Goal: Transaction & Acquisition: Purchase product/service

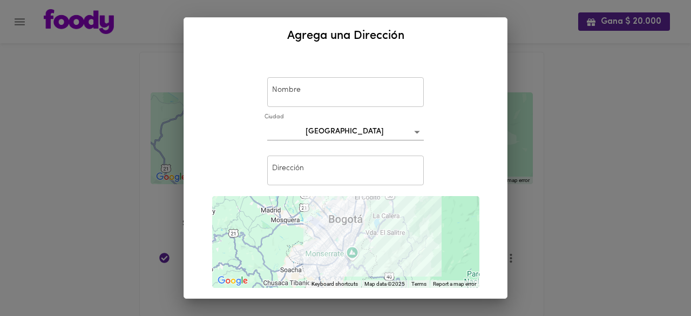
click at [346, 100] on input "text" at bounding box center [345, 92] width 156 height 30
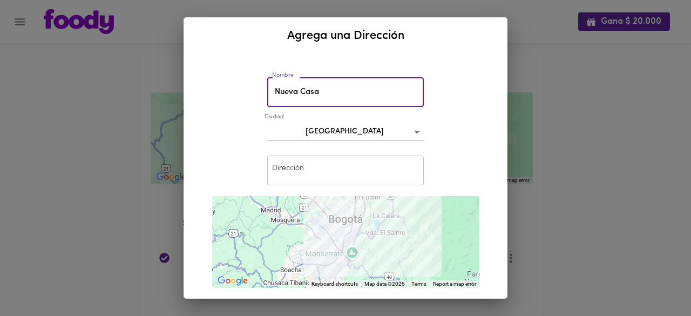
type input "Nueva Casa"
click at [353, 124] on body "Gana $ 20.000 Mis Direcciones Guardadas ← Move left → Move right ↑ Move up ↓ Mo…" at bounding box center [345, 172] width 691 height 344
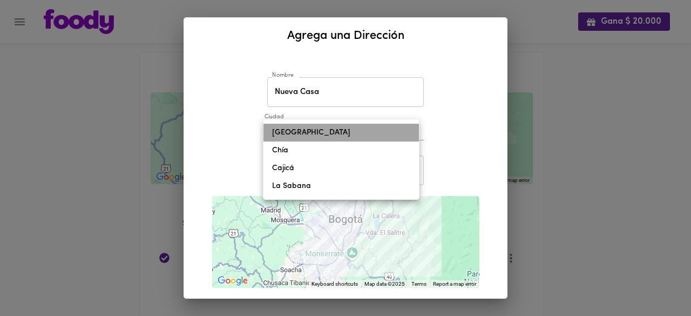
click at [352, 127] on li "[GEOGRAPHIC_DATA]" at bounding box center [340, 133] width 155 height 18
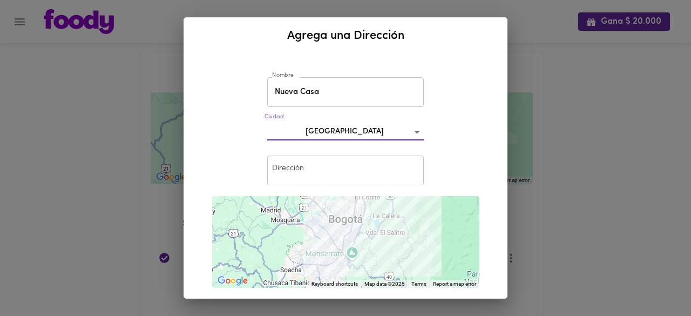
click at [337, 167] on input "text" at bounding box center [345, 170] width 156 height 30
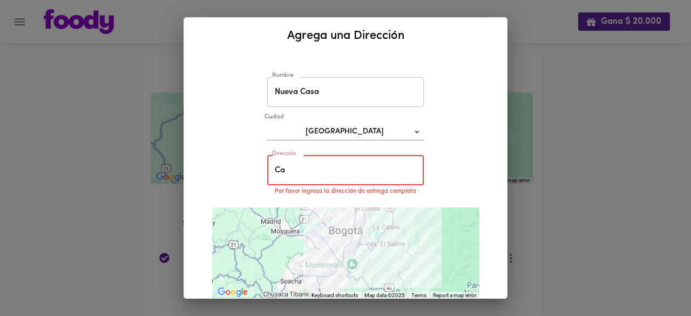
type input "C"
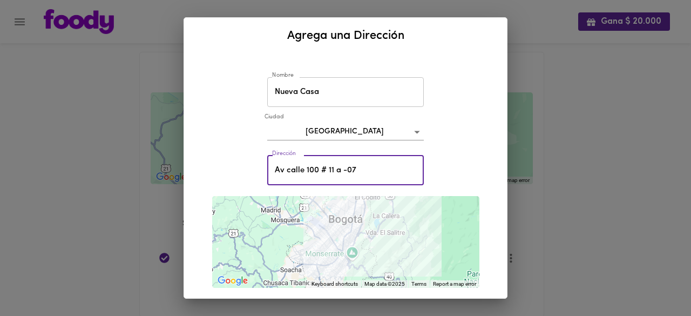
click at [330, 169] on input "Av calle 100 # 11 a -07" at bounding box center [345, 170] width 156 height 30
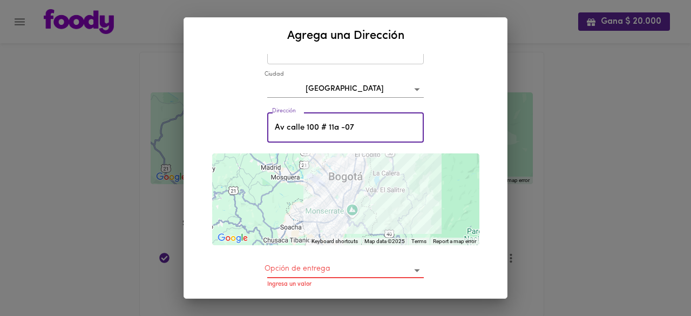
scroll to position [108, 0]
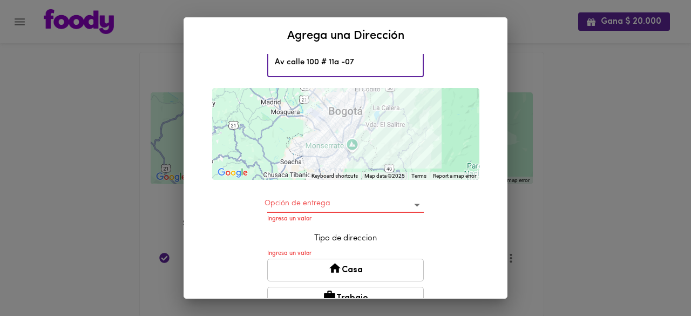
type input "Av calle 100 # 11a -07"
click at [405, 203] on body "Gana $ 20.000 Mis Direcciones Guardadas ← Move left → Move right ↑ Move up ↓ Mo…" at bounding box center [345, 172] width 691 height 344
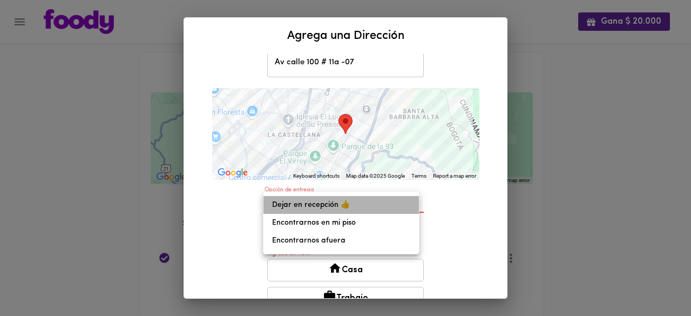
click at [357, 204] on li "Dejar en recepción 👍" at bounding box center [340, 205] width 155 height 18
type input "leave-at-reception"
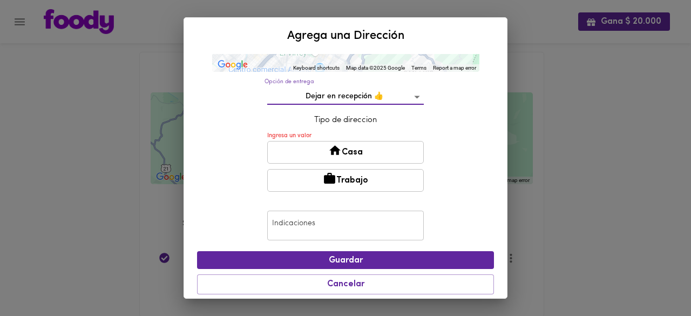
click at [355, 153] on button "Casa" at bounding box center [345, 152] width 156 height 23
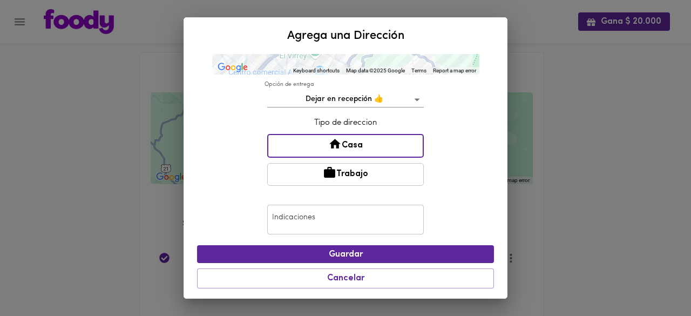
scroll to position [212, 0]
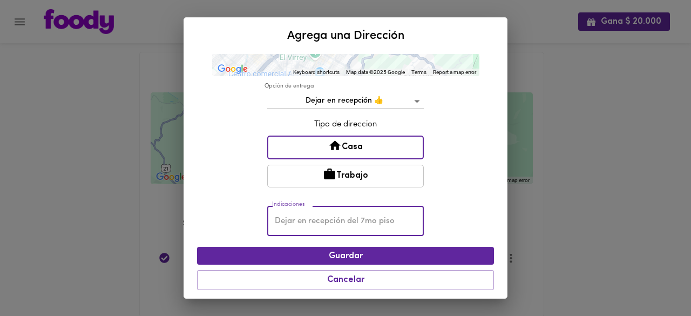
click at [335, 223] on input "text" at bounding box center [345, 221] width 156 height 30
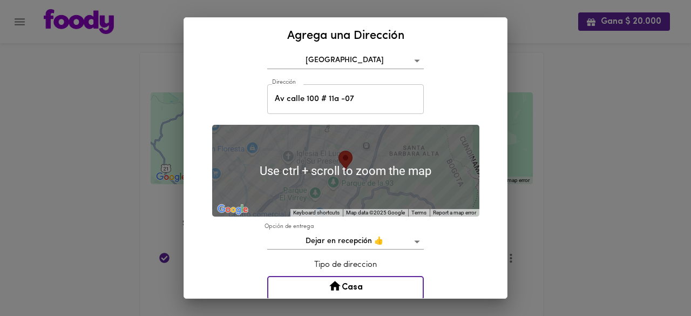
scroll to position [108, 0]
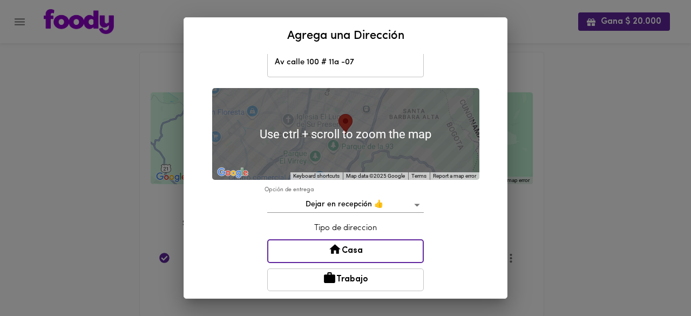
type input "Apto 201"
click at [345, 139] on div at bounding box center [345, 134] width 267 height 92
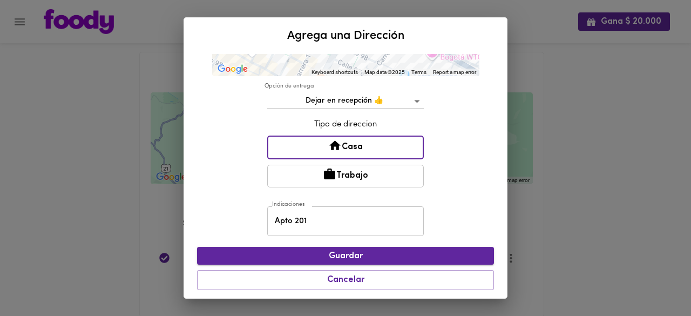
scroll to position [212, 0]
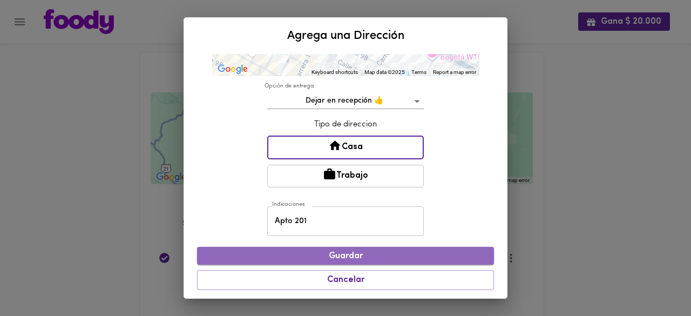
click at [406, 256] on span "Guardar" at bounding box center [346, 256] width 280 height 10
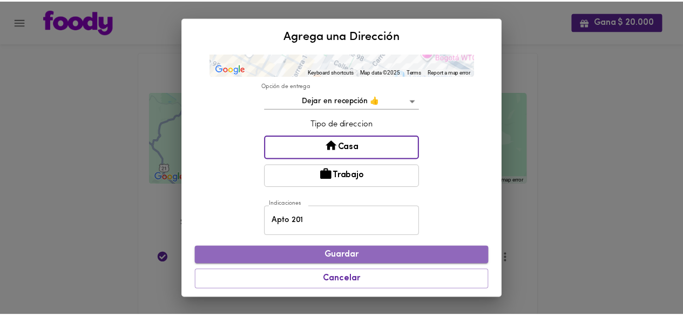
scroll to position [193, 0]
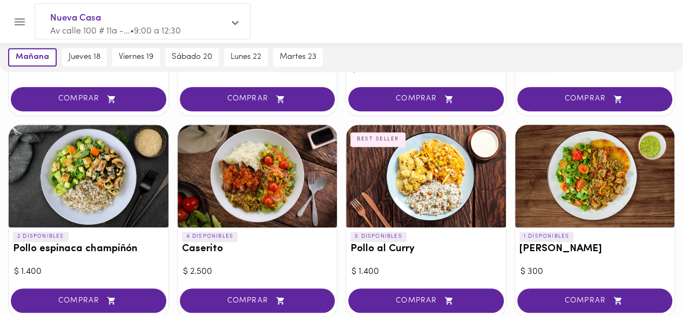
scroll to position [432, 0]
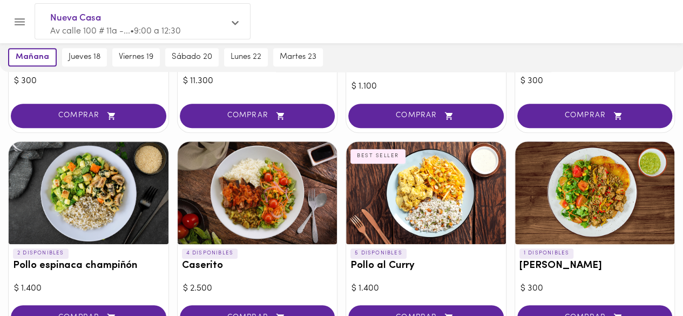
click at [85, 223] on div at bounding box center [89, 192] width 160 height 103
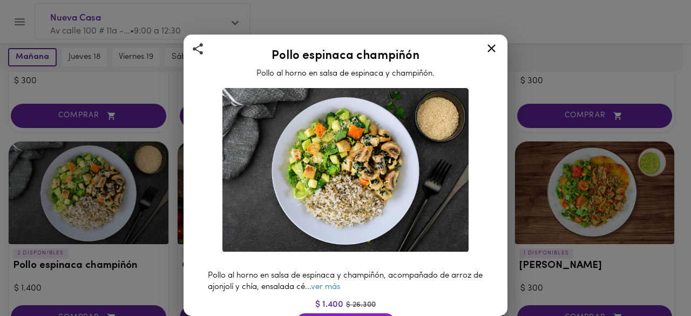
click at [487, 48] on icon at bounding box center [491, 48] width 13 height 13
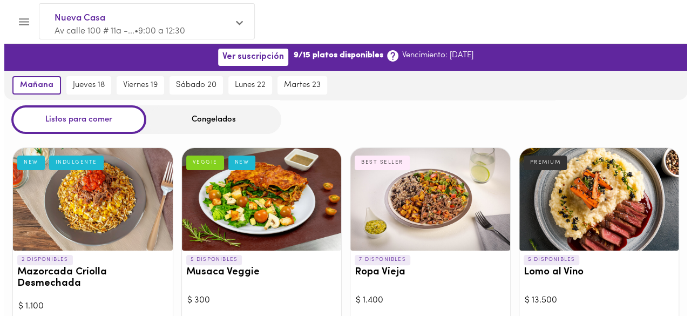
scroll to position [54, 0]
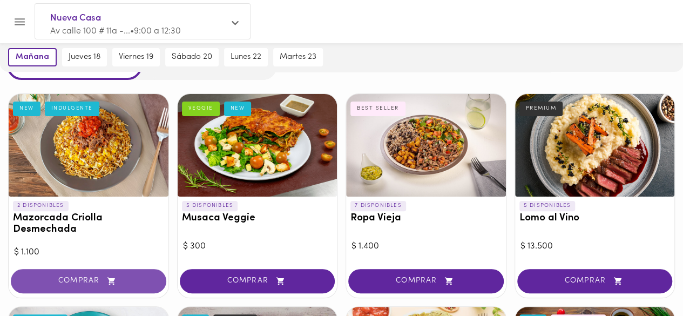
click at [74, 277] on span "COMPRAR" at bounding box center [88, 280] width 128 height 9
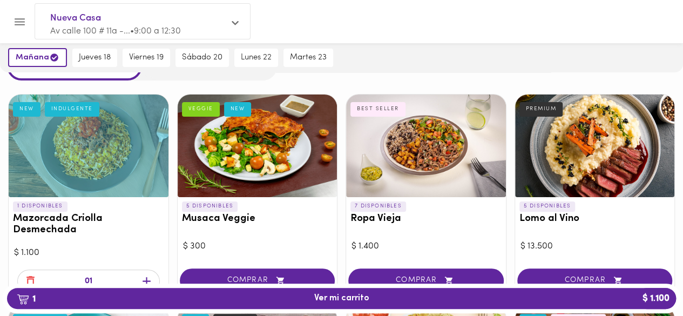
click at [150, 279] on icon "button" at bounding box center [146, 280] width 13 height 13
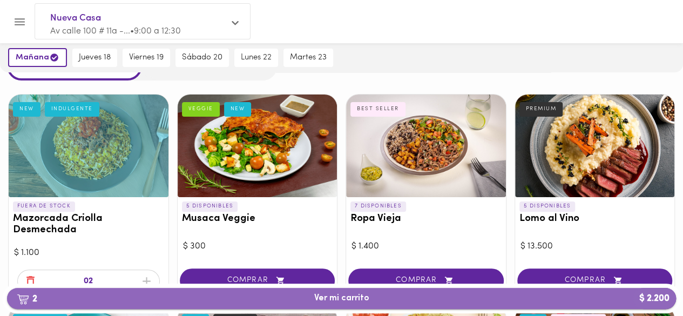
click at [242, 290] on button "2 Ver mi carrito $ 2.200" at bounding box center [341, 298] width 669 height 21
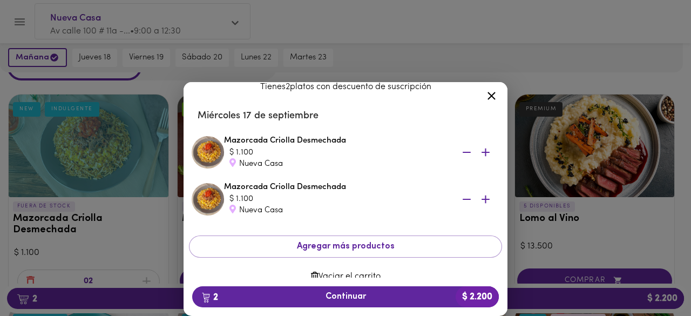
scroll to position [43, 0]
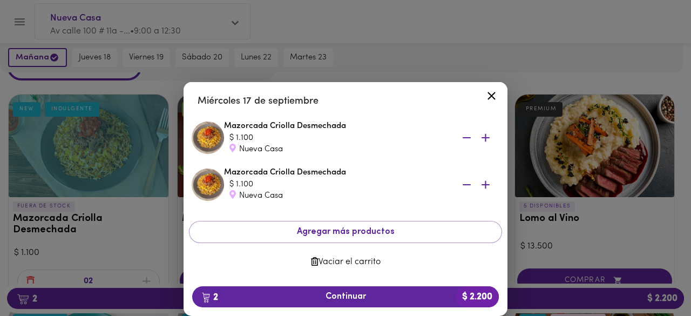
click at [489, 96] on icon at bounding box center [491, 95] width 13 height 13
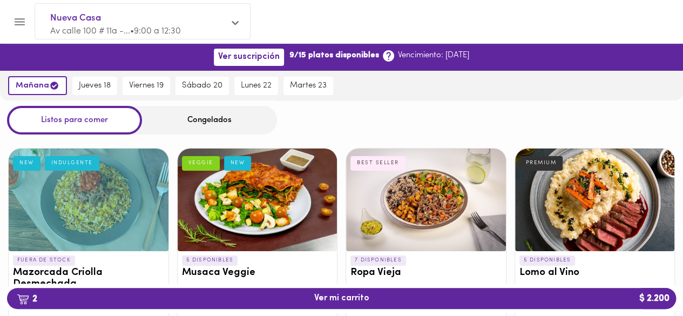
click at [183, 118] on div "Congelados" at bounding box center [209, 120] width 135 height 29
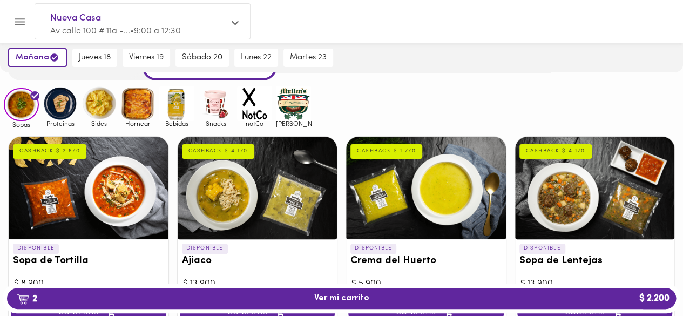
scroll to position [108, 0]
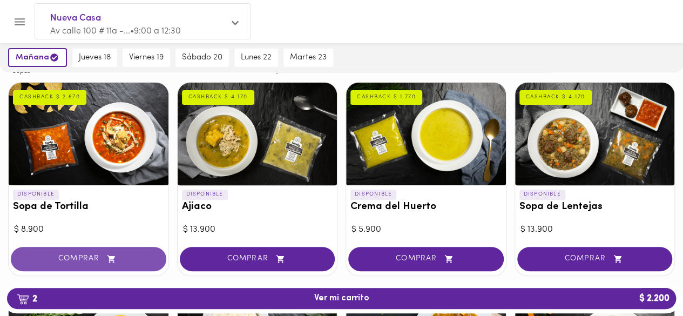
click at [102, 253] on button "COMPRAR" at bounding box center [88, 259] width 155 height 24
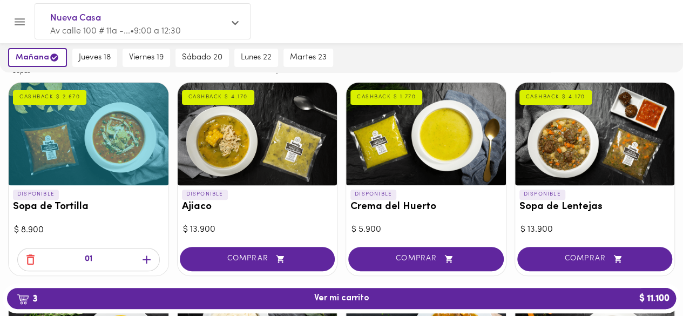
click at [146, 260] on icon "button" at bounding box center [146, 259] width 13 height 13
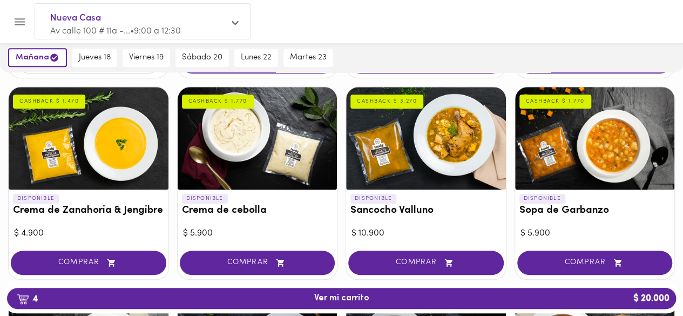
scroll to position [324, 0]
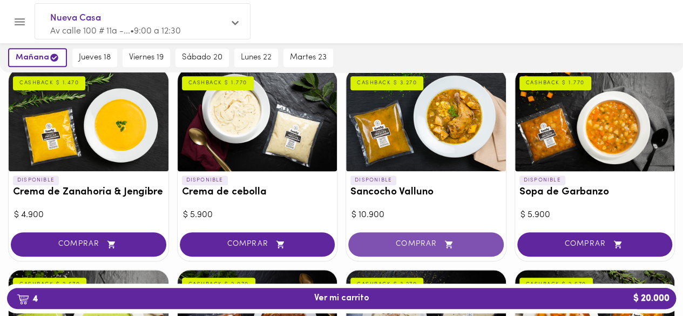
click at [420, 246] on span "COMPRAR" at bounding box center [426, 244] width 128 height 9
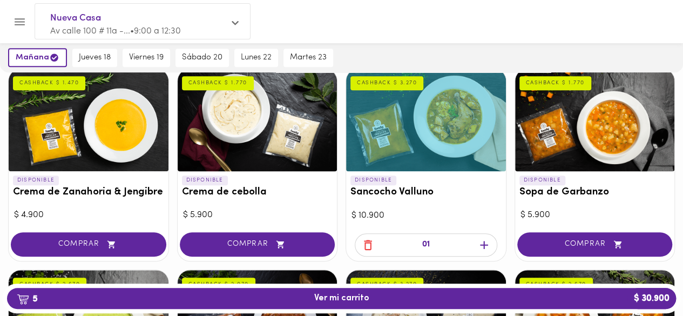
click at [478, 242] on icon "button" at bounding box center [483, 244] width 13 height 13
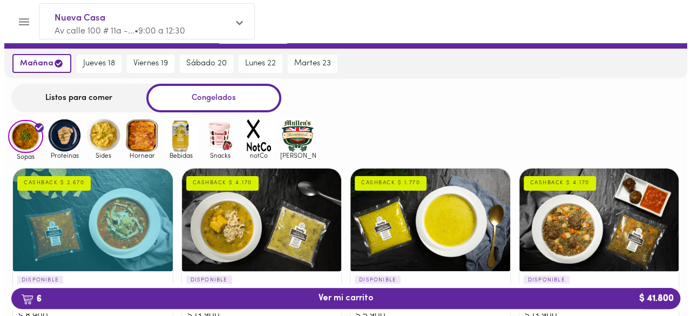
scroll to position [0, 0]
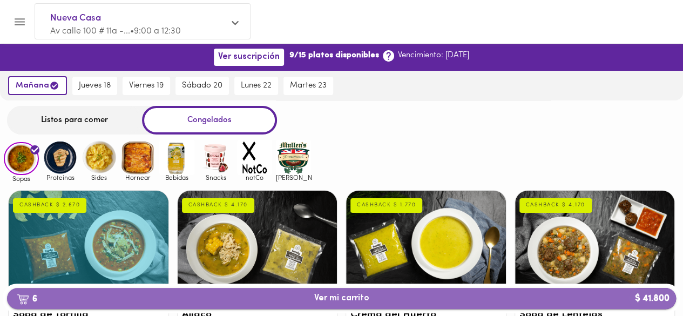
click at [393, 298] on span "6 Ver mi carrito $ 41.800" at bounding box center [341, 298] width 651 height 10
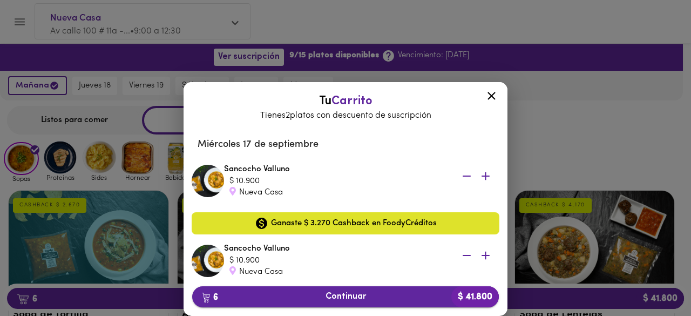
click at [264, 295] on span "6 Continuar $ 41.800" at bounding box center [345, 296] width 289 height 10
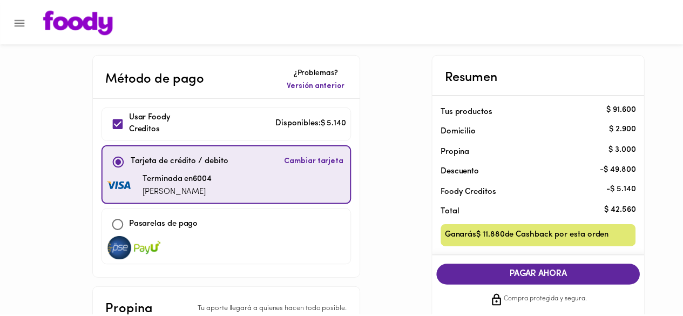
scroll to position [156, 0]
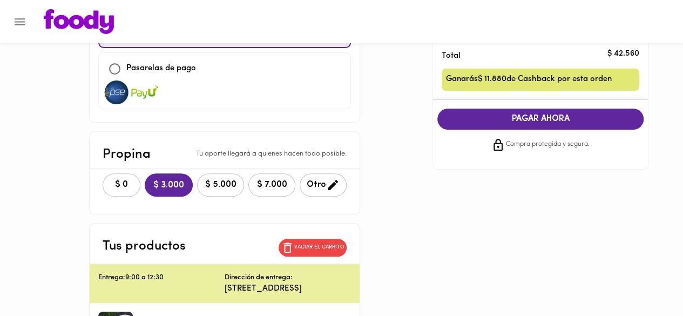
click at [118, 185] on span "$ 0" at bounding box center [122, 185] width 24 height 10
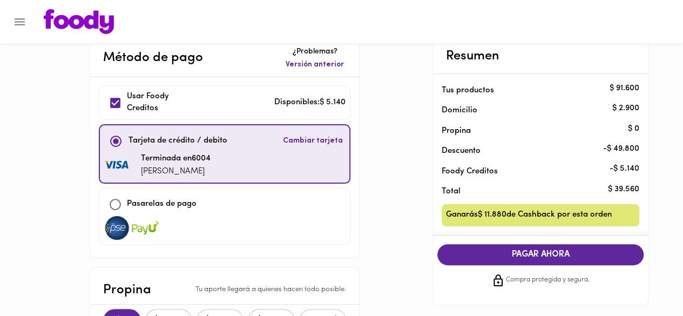
scroll to position [54, 0]
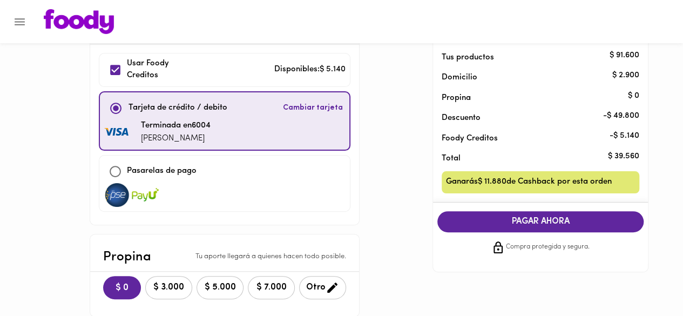
click at [518, 222] on span "PAGAR AHORA" at bounding box center [540, 221] width 185 height 10
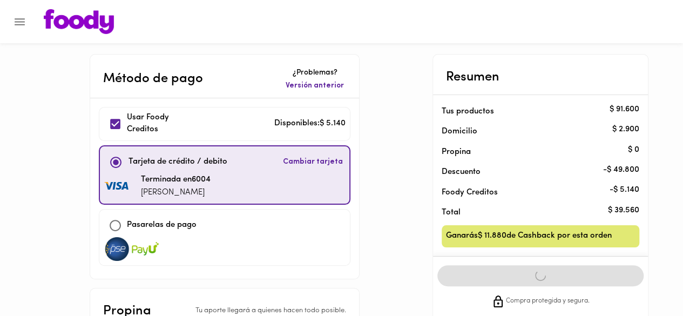
scroll to position [1, 0]
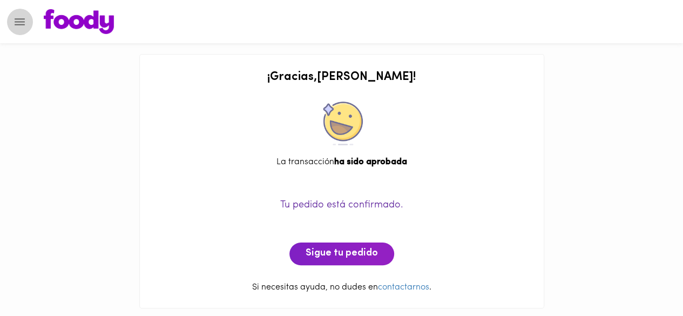
click at [15, 28] on icon "Menu" at bounding box center [19, 21] width 13 height 13
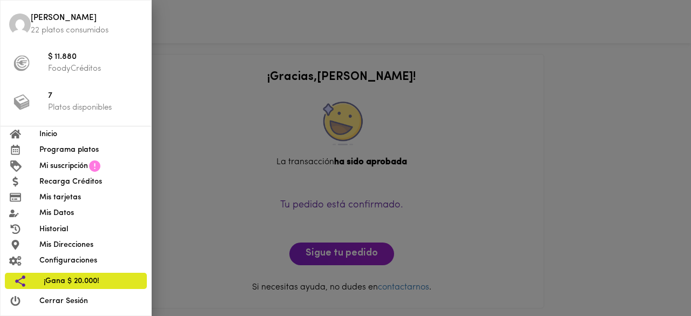
click at [191, 137] on div at bounding box center [345, 158] width 691 height 316
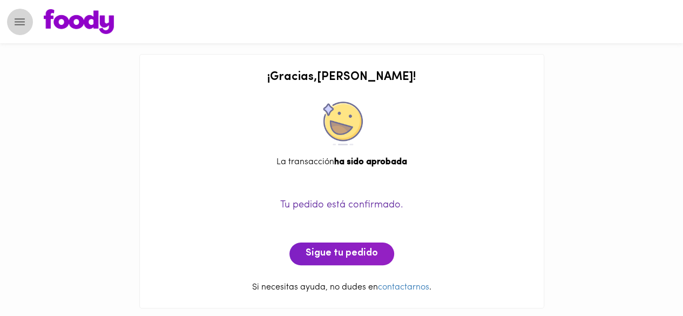
click at [20, 28] on icon "Menu" at bounding box center [19, 21] width 13 height 13
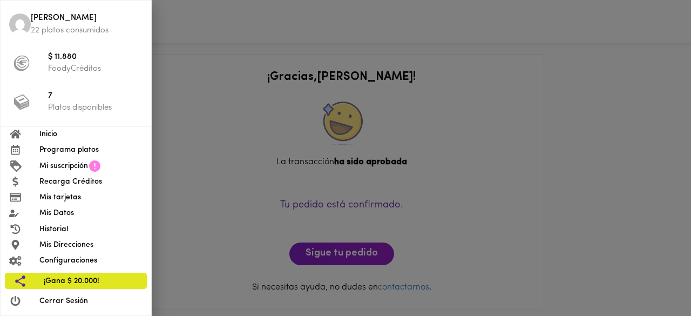
click at [56, 70] on p "FoodyCréditos" at bounding box center [95, 68] width 94 height 11
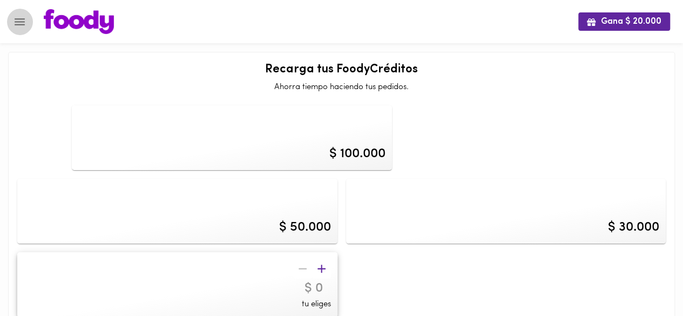
click at [18, 23] on icon "Menu" at bounding box center [19, 21] width 13 height 13
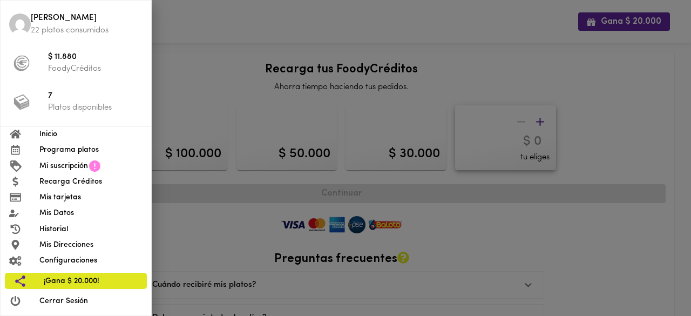
click at [213, 9] on div at bounding box center [345, 158] width 691 height 316
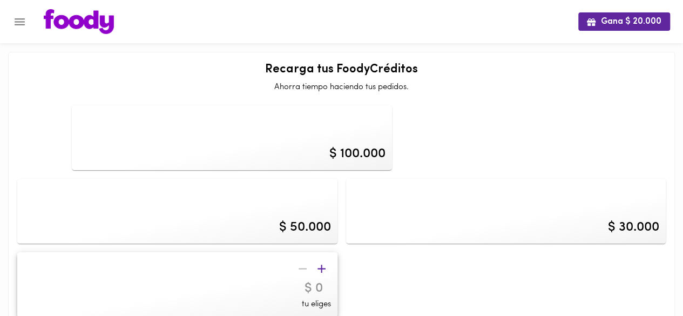
click at [16, 25] on icon "Menu" at bounding box center [19, 21] width 13 height 13
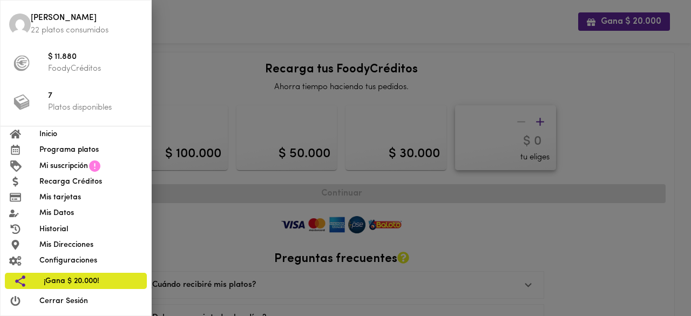
click at [13, 27] on img at bounding box center [20, 24] width 22 height 22
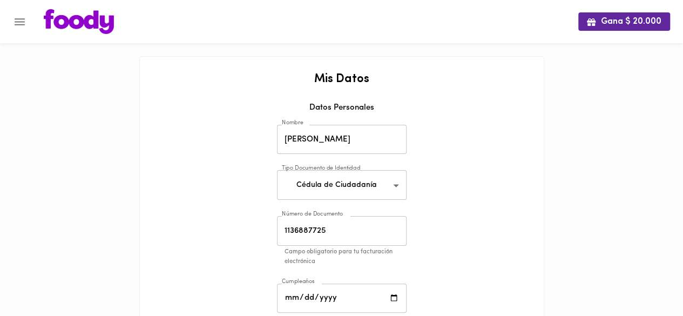
click at [0, 20] on div at bounding box center [5, 158] width 11 height 316
click at [21, 19] on icon "Menu" at bounding box center [20, 21] width 10 height 7
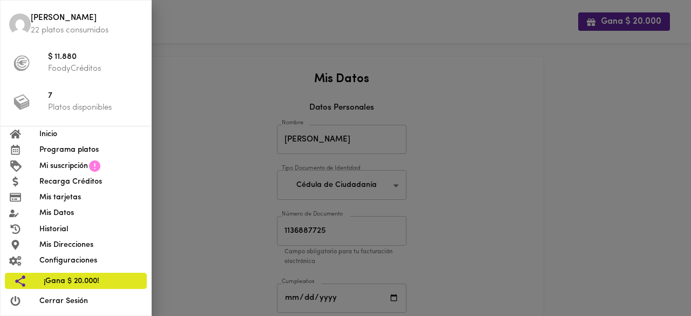
click at [67, 70] on p "FoodyCréditos" at bounding box center [95, 68] width 94 height 11
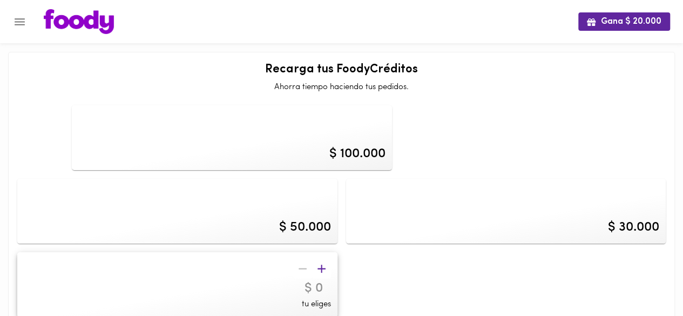
click at [13, 21] on icon "Menu" at bounding box center [19, 21] width 13 height 13
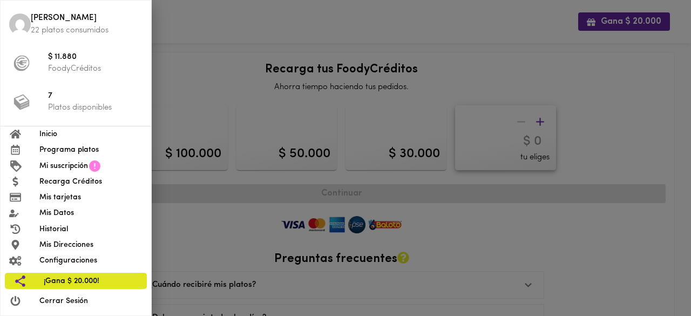
click at [39, 134] on span "Inicio" at bounding box center [90, 133] width 103 height 11
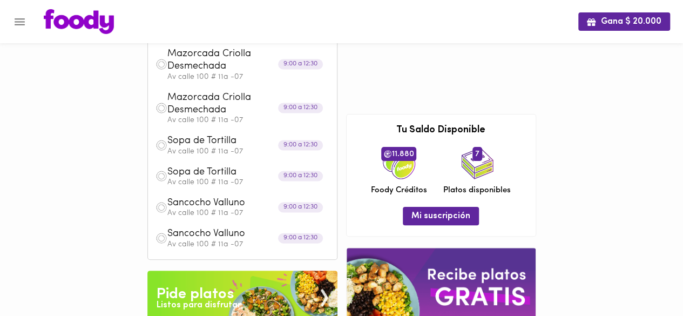
scroll to position [54, 0]
